Goal: Task Accomplishment & Management: Manage account settings

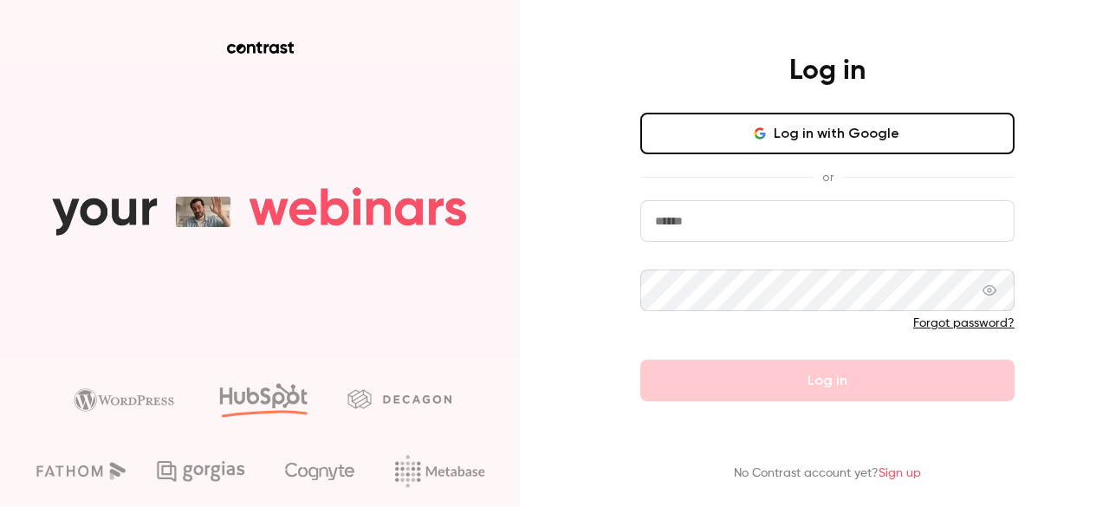
click at [839, 144] on button "Log in with Google" at bounding box center [827, 134] width 374 height 42
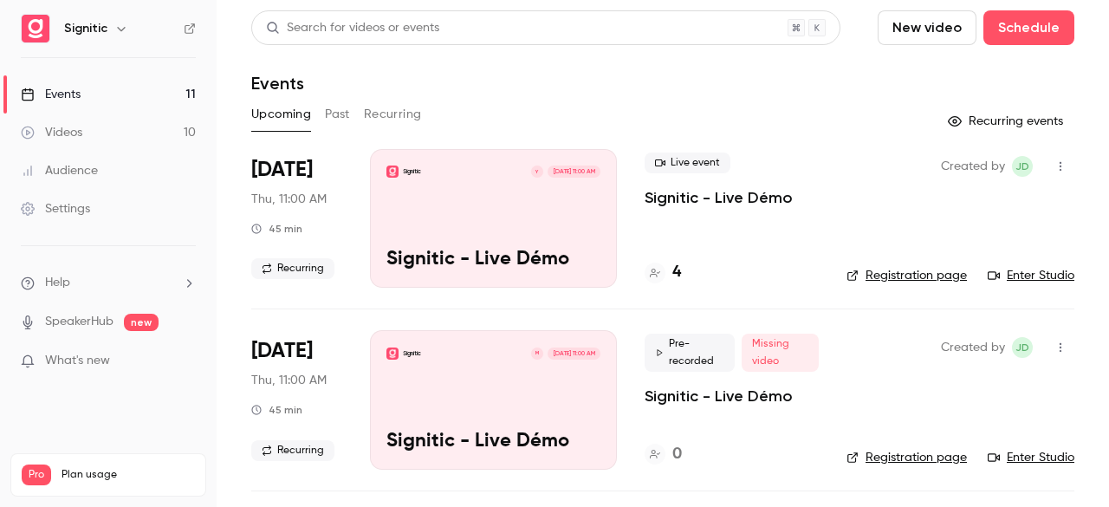
click at [497, 225] on div "Signitic Y [DATE] 11:00 AM Signitic - Live Démo" at bounding box center [493, 218] width 247 height 139
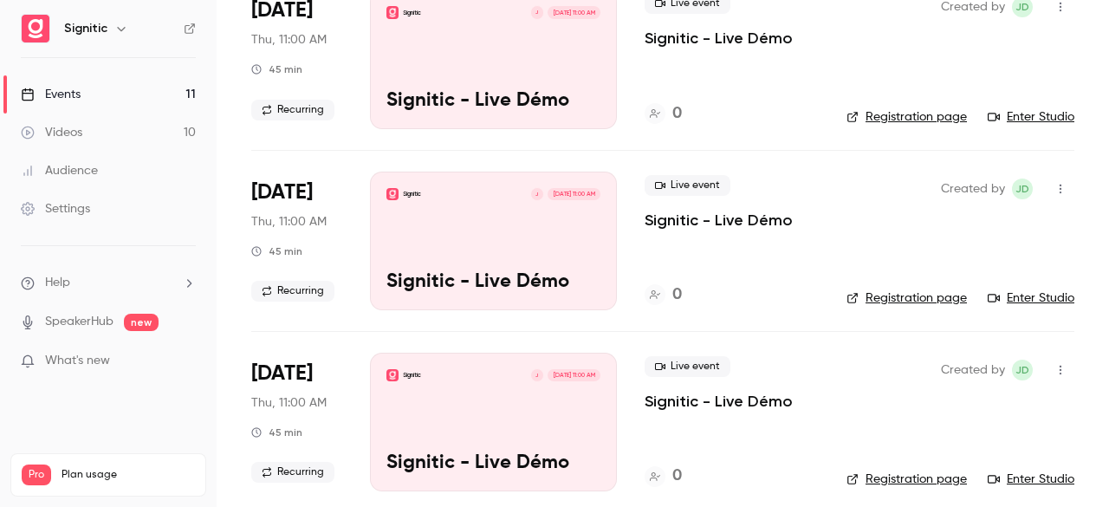
scroll to position [886, 0]
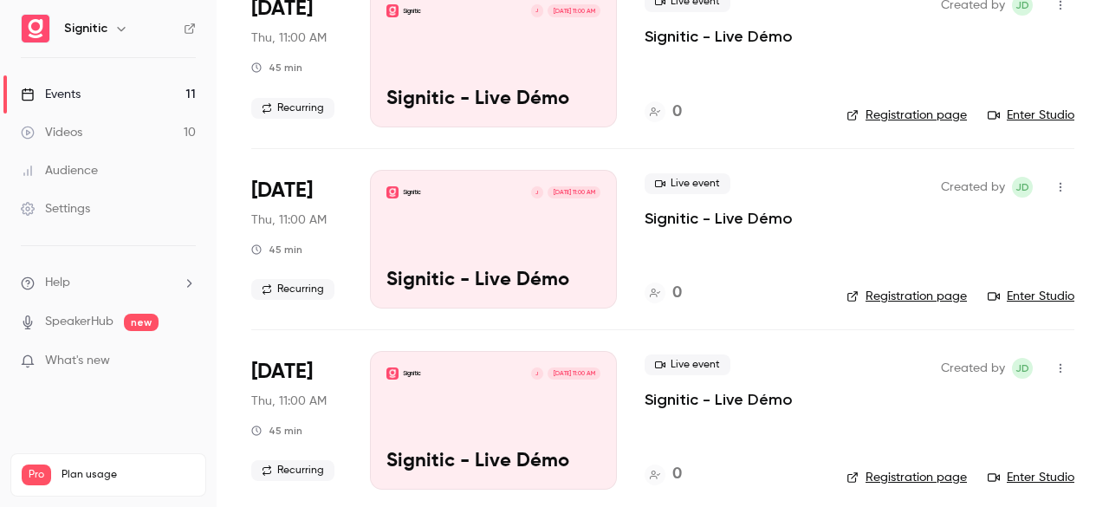
click at [375, 269] on div "Signitic J [DATE] 11:00 AM Signitic - Live Démo" at bounding box center [493, 239] width 247 height 139
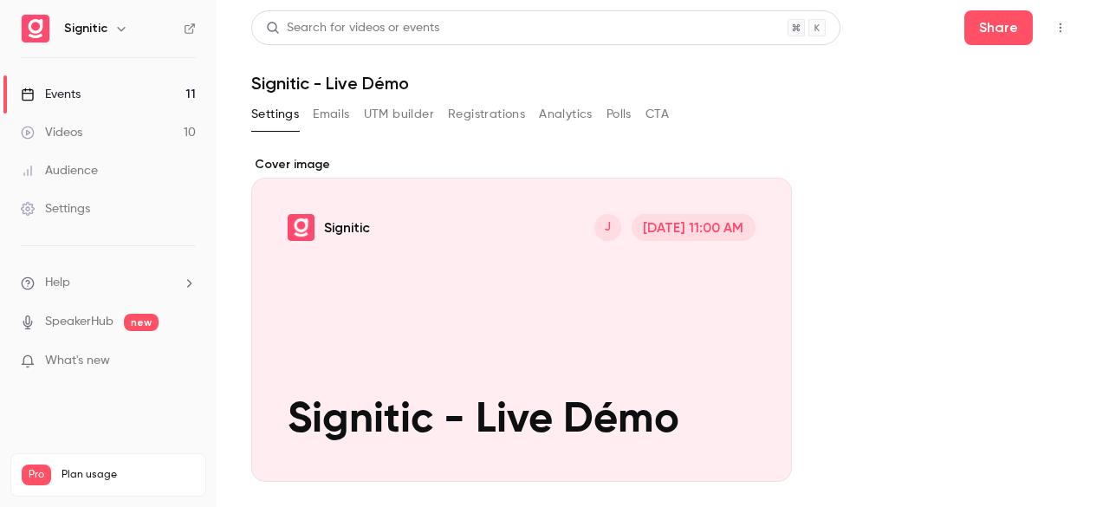
click at [375, 269] on div "Cover image" at bounding box center [521, 319] width 541 height 326
click at [0, 0] on input "Signitic J [DATE] 11:00 AM Signitic - Live Démo" at bounding box center [0, 0] width 0 height 0
